Goal: Transaction & Acquisition: Book appointment/travel/reservation

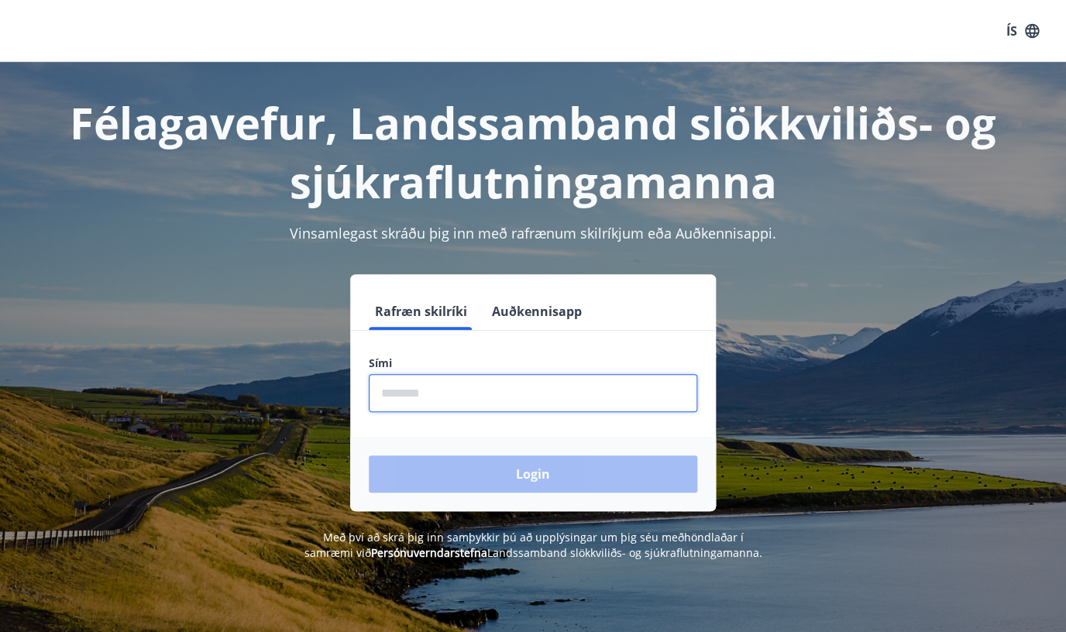
click at [522, 400] on input "phone" at bounding box center [533, 393] width 328 height 38
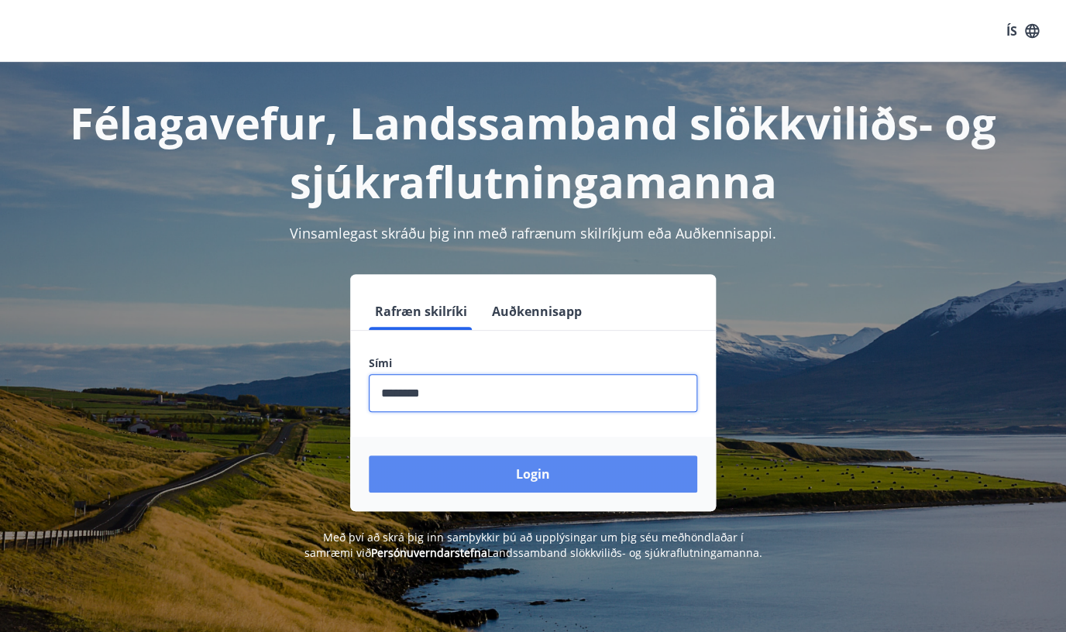
type input "********"
click at [472, 462] on button "Login" at bounding box center [533, 473] width 328 height 37
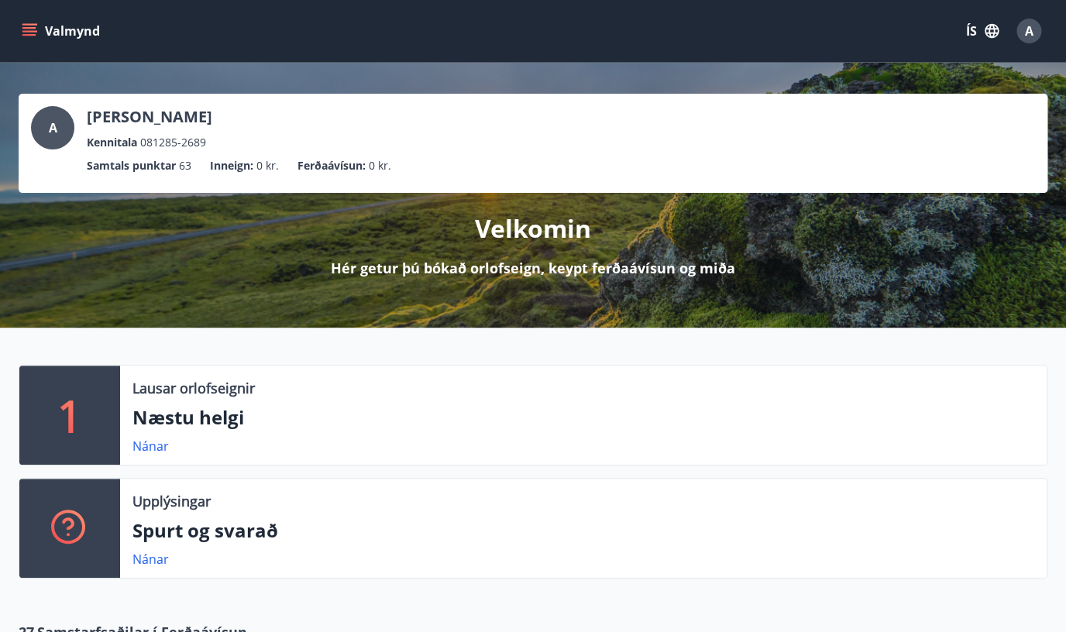
click at [26, 29] on icon "menu" at bounding box center [29, 28] width 14 height 2
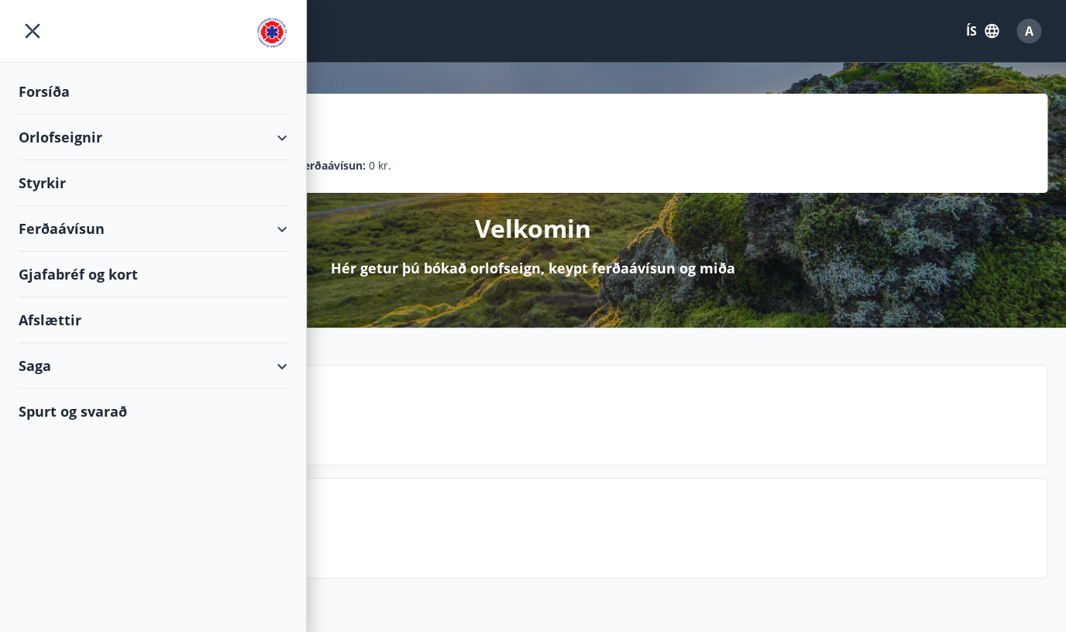
click at [79, 133] on div "Orlofseignir" at bounding box center [153, 138] width 269 height 46
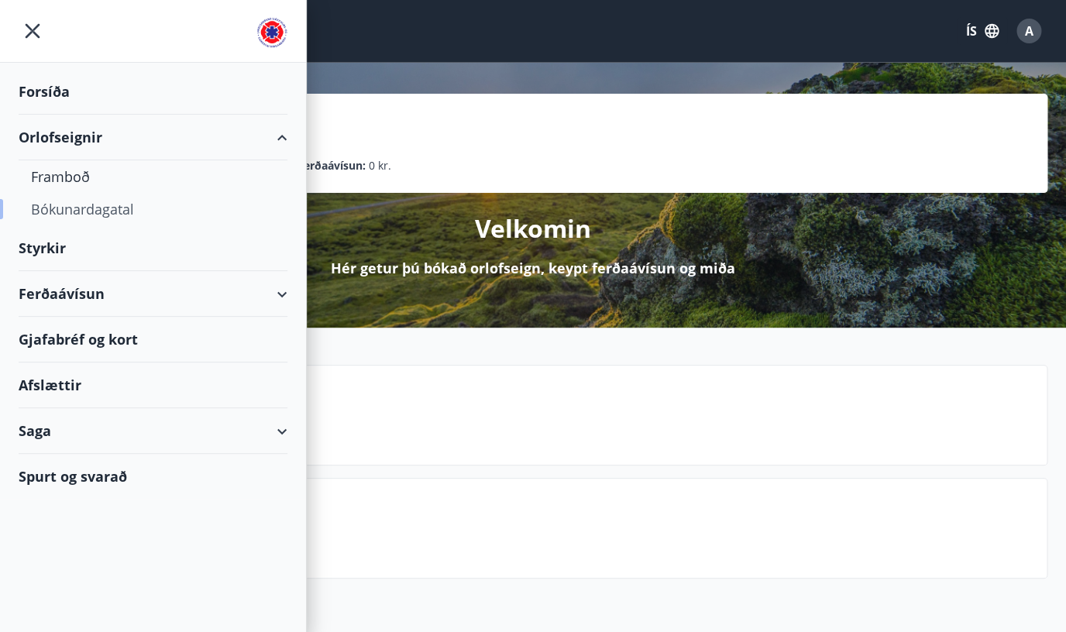
click at [99, 211] on div "Bókunardagatal" at bounding box center [153, 209] width 244 height 33
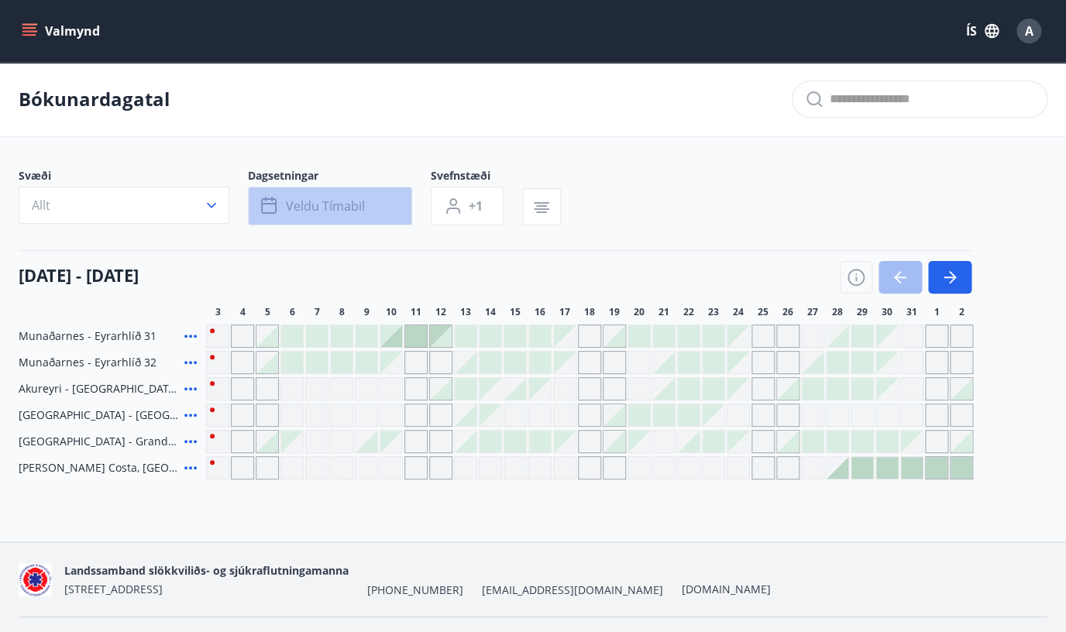
click at [367, 211] on button "Veldu tímabil" at bounding box center [330, 206] width 164 height 39
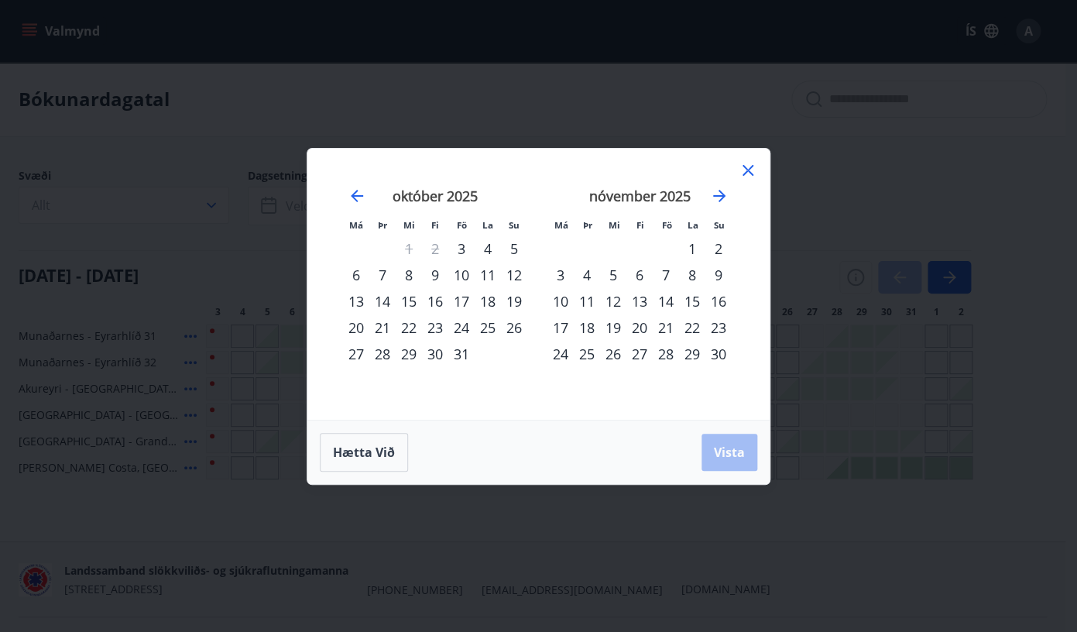
click at [666, 273] on div "7" at bounding box center [666, 275] width 26 height 26
click at [644, 273] on div "6" at bounding box center [640, 275] width 26 height 26
click at [695, 274] on div "8" at bounding box center [692, 275] width 26 height 26
click at [738, 459] on span "Vista" at bounding box center [729, 452] width 31 height 17
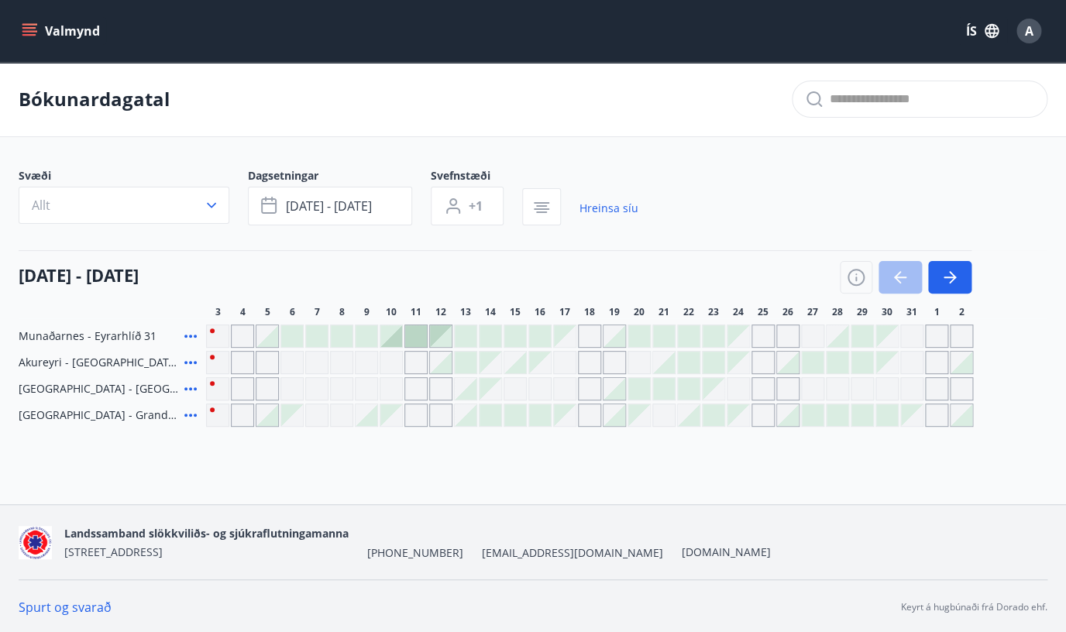
click at [323, 415] on div "Gráir dagar eru ekki bókanlegir" at bounding box center [316, 415] width 23 height 23
click at [338, 417] on div "Gráir dagar eru ekki bókanlegir" at bounding box center [341, 415] width 23 height 23
click at [372, 420] on div at bounding box center [367, 415] width 22 height 22
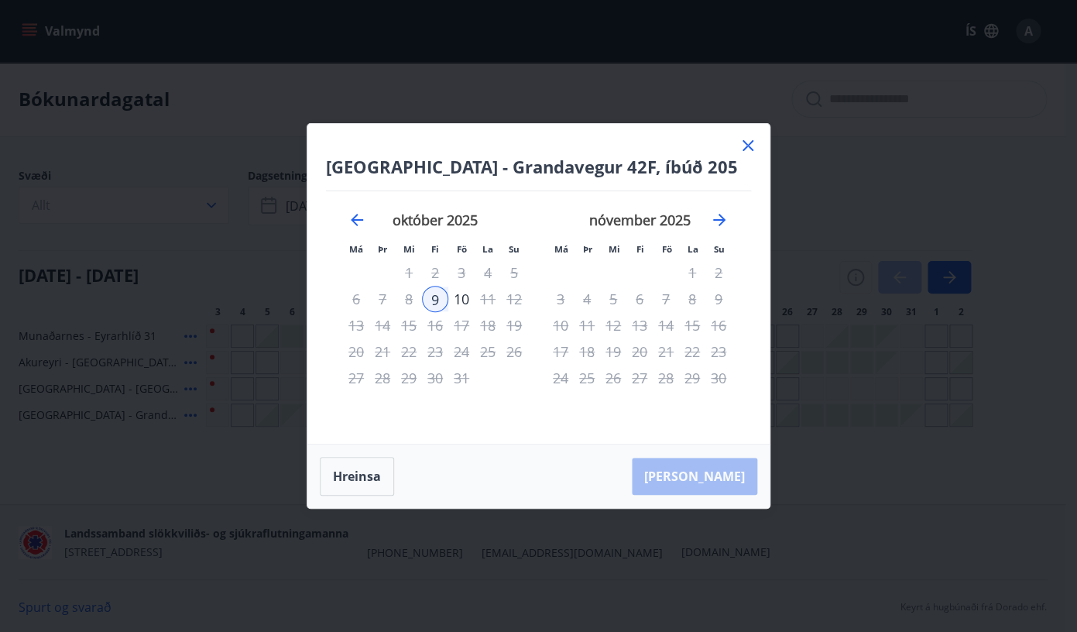
click at [745, 146] on icon at bounding box center [748, 145] width 19 height 19
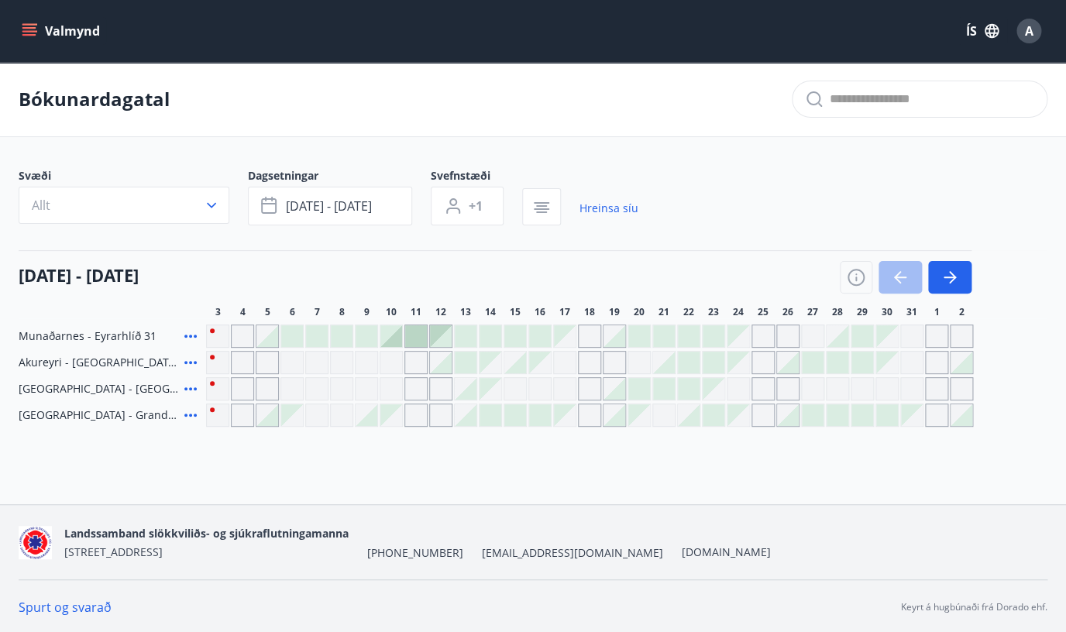
click at [191, 337] on icon at bounding box center [190, 336] width 12 height 3
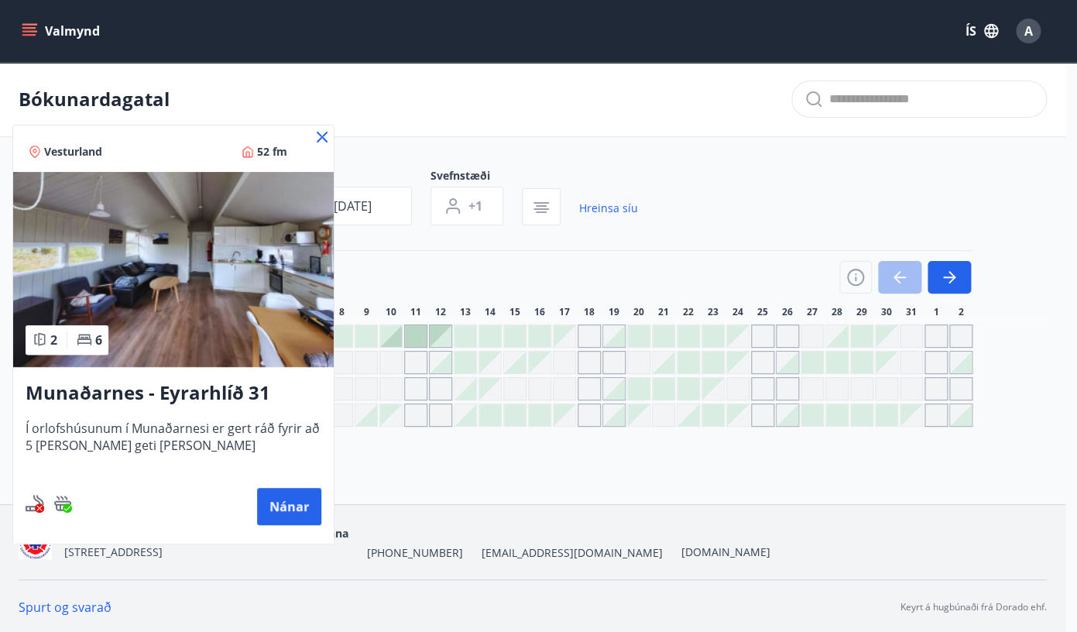
click at [325, 132] on icon at bounding box center [322, 137] width 19 height 19
